Goal: Transaction & Acquisition: Download file/media

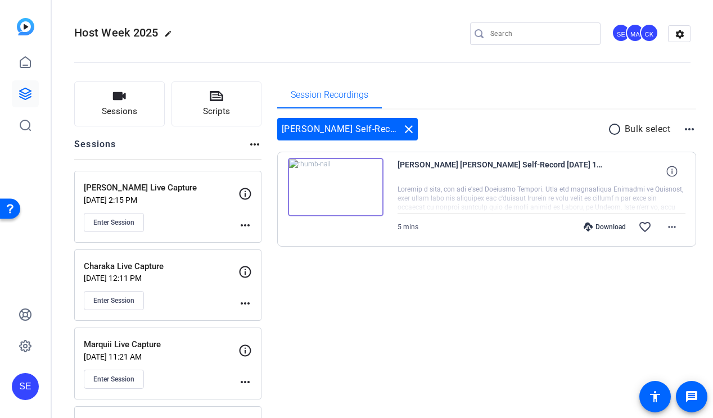
click at [248, 222] on mat-icon "more_horiz" at bounding box center [244, 225] width 13 height 13
click at [224, 216] on div at bounding box center [356, 209] width 713 height 418
click at [166, 208] on div "[PERSON_NAME] Live Capture [DATE] 2:15 PM Enter Session" at bounding box center [161, 207] width 155 height 51
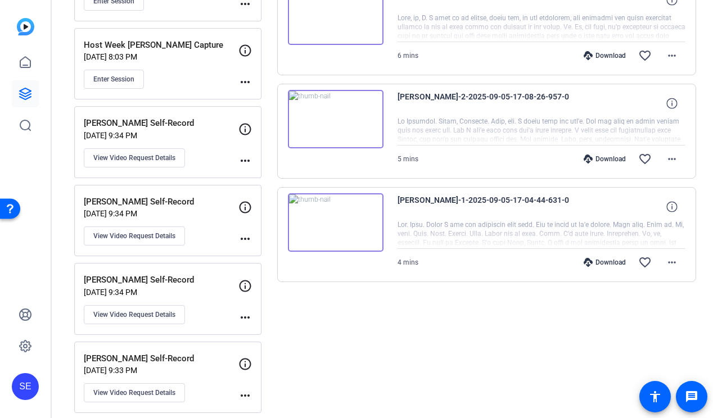
scroll to position [375, 0]
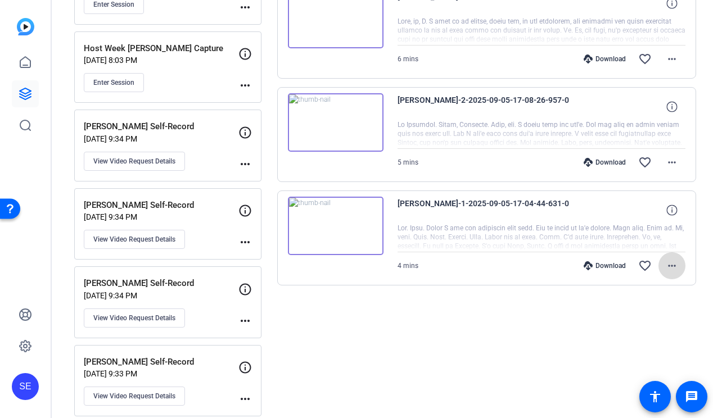
click at [674, 262] on mat-icon "more_horiz" at bounding box center [671, 265] width 13 height 13
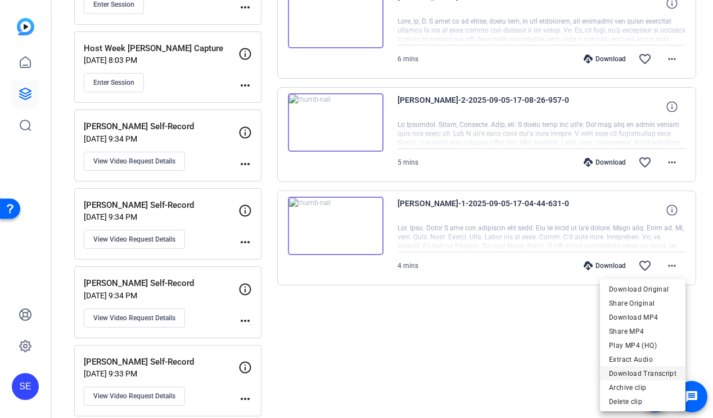
click at [641, 374] on span "Download Transcript" at bounding box center [642, 373] width 67 height 13
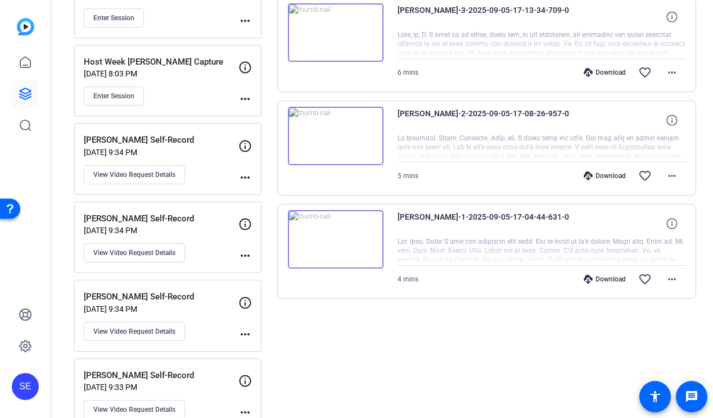
scroll to position [351, 0]
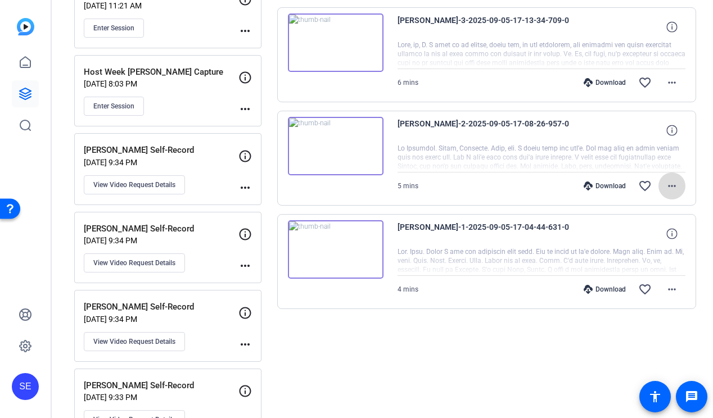
click at [678, 188] on mat-icon "more_horiz" at bounding box center [671, 185] width 13 height 13
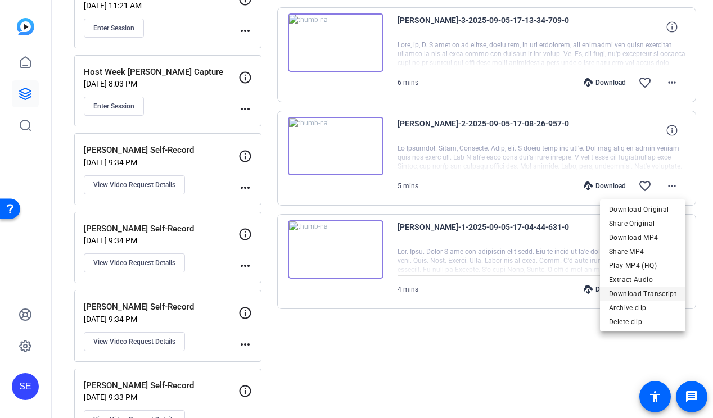
click at [653, 292] on span "Download Transcript" at bounding box center [642, 293] width 67 height 13
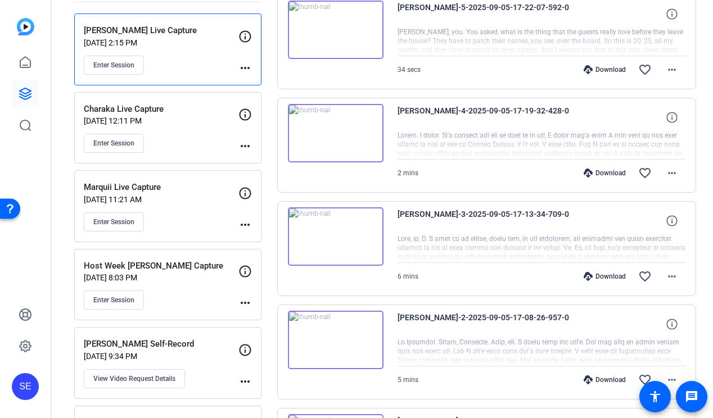
scroll to position [155, 0]
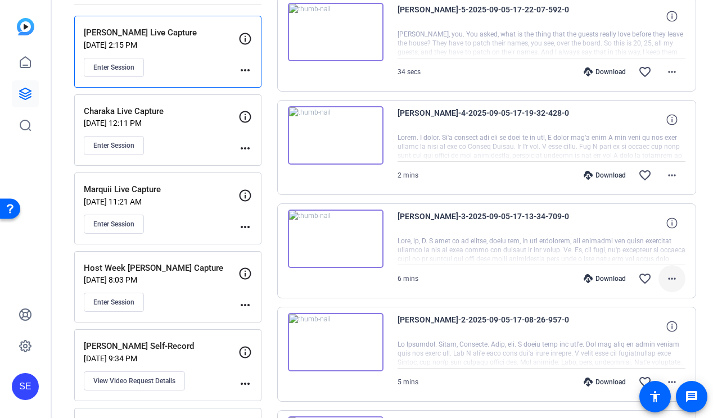
click at [669, 274] on mat-icon "more_horiz" at bounding box center [671, 278] width 13 height 13
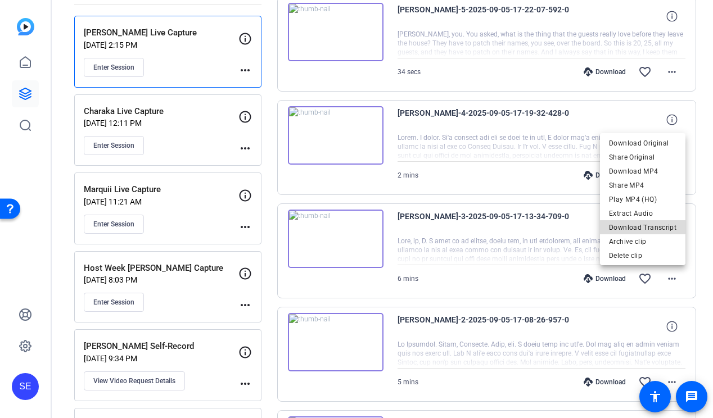
click at [647, 228] on span "Download Transcript" at bounding box center [642, 227] width 67 height 13
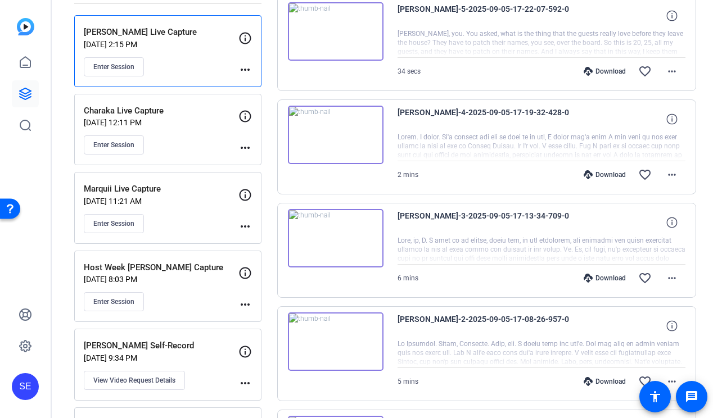
scroll to position [29, 0]
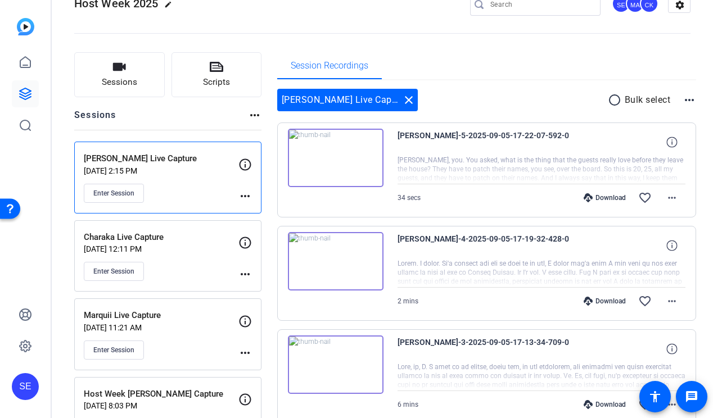
click at [477, 81] on div "[PERSON_NAME] Live Capture close radio_button_unchecked Bulk select more_horiz …" at bounding box center [486, 373] width 419 height 587
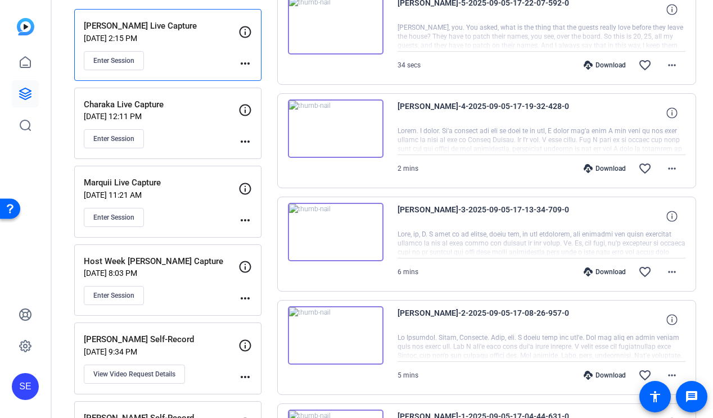
scroll to position [97, 0]
